Goal: Transaction & Acquisition: Obtain resource

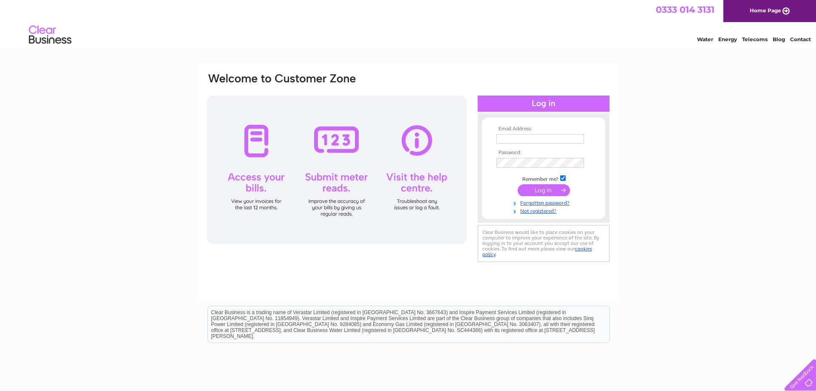
click at [533, 139] on input "text" at bounding box center [540, 138] width 88 height 9
click at [499, 139] on input "[EMAIL_ADDRESS][PERSON_NAME][DOMAIN_NAME]" at bounding box center [540, 139] width 88 height 10
click at [505, 139] on input "[PERSON_NAME][EMAIL_ADDRESS][PERSON_NAME][DOMAIN_NAME]" at bounding box center [540, 139] width 88 height 10
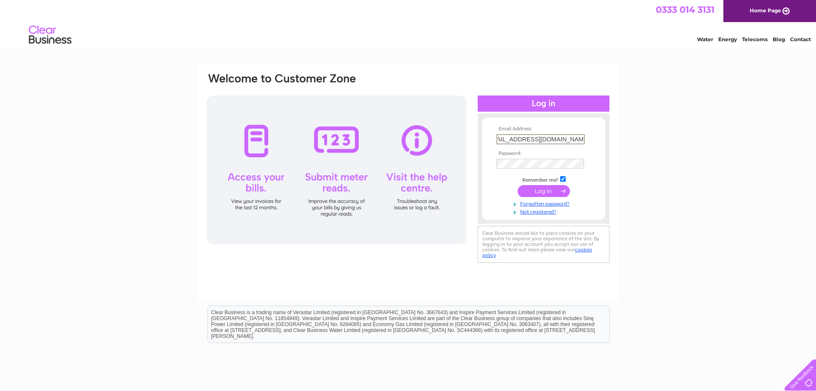
scroll to position [0, 0]
type input "[EMAIL_ADDRESS][PERSON_NAME][DOMAIN_NAME]"
click at [541, 189] on input "submit" at bounding box center [544, 190] width 52 height 12
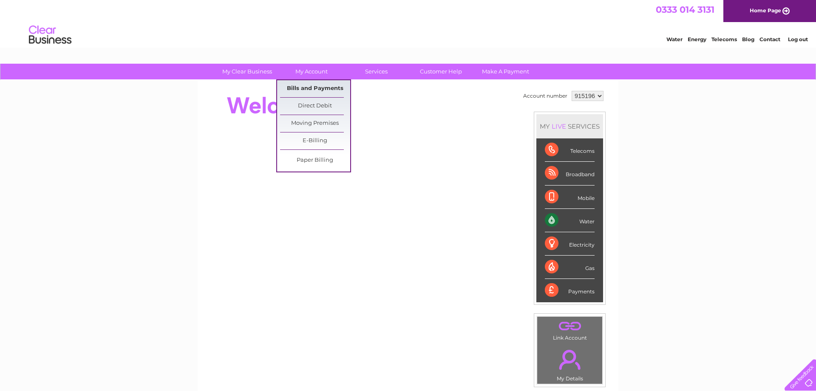
click at [304, 88] on link "Bills and Payments" at bounding box center [315, 88] width 70 height 17
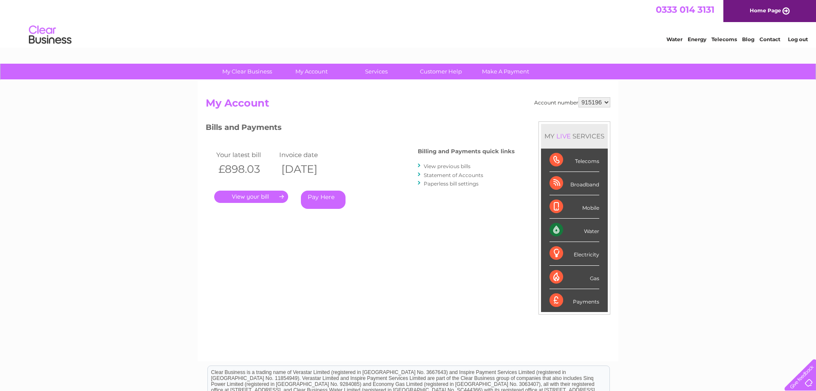
click at [234, 198] on link "." at bounding box center [251, 197] width 74 height 12
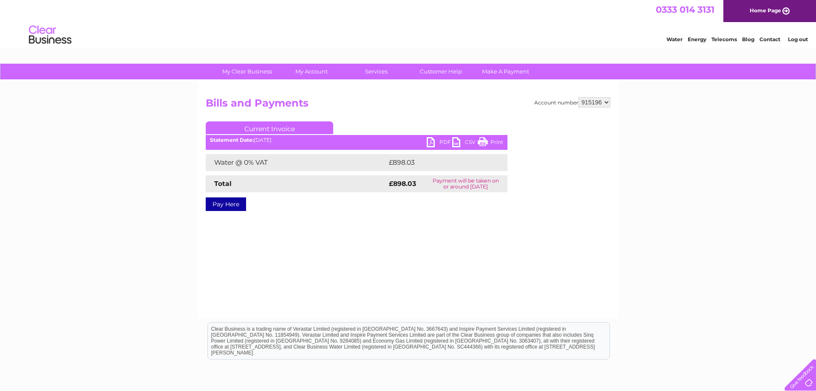
click at [431, 145] on link "PDF" at bounding box center [439, 143] width 25 height 12
click at [578, 97] on select "915196 915197 915198 915199" at bounding box center [594, 102] width 32 height 10
select select "915197"
click option "915197" at bounding box center [0, 0] width 0 height 0
click at [432, 144] on link "PDF" at bounding box center [439, 143] width 25 height 12
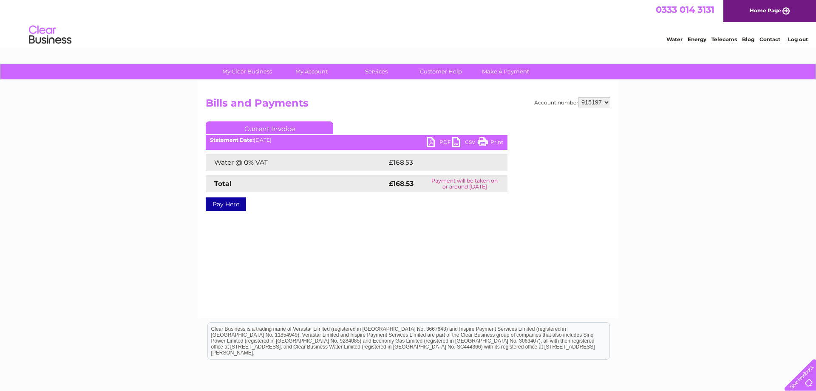
click at [797, 40] on link "Log out" at bounding box center [798, 39] width 20 height 6
